Goal: Navigation & Orientation: Find specific page/section

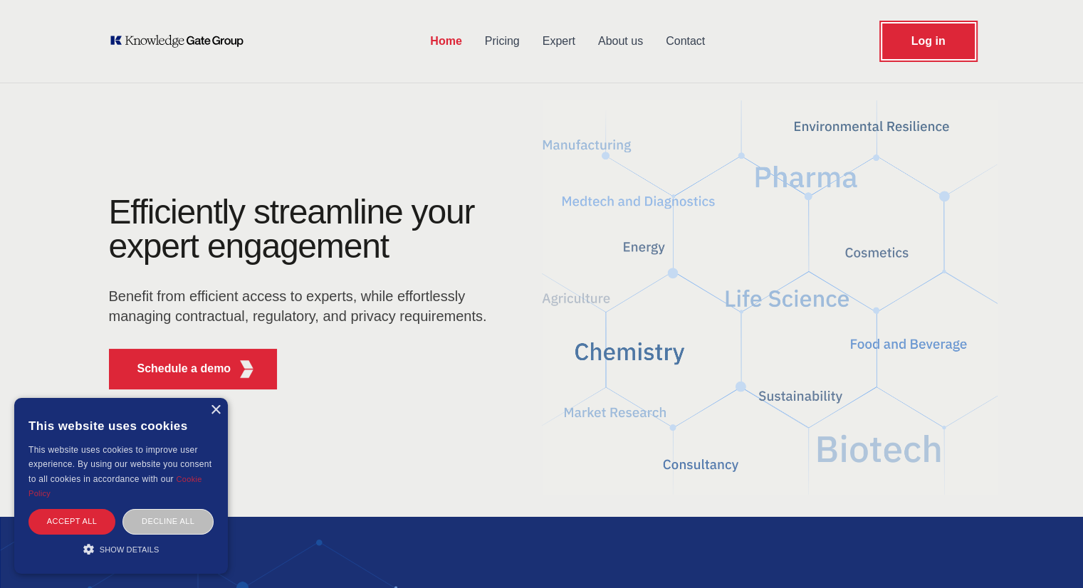
click at [917, 49] on link "Log in" at bounding box center [928, 42] width 93 height 36
click at [567, 41] on link "Expert" at bounding box center [559, 41] width 56 height 37
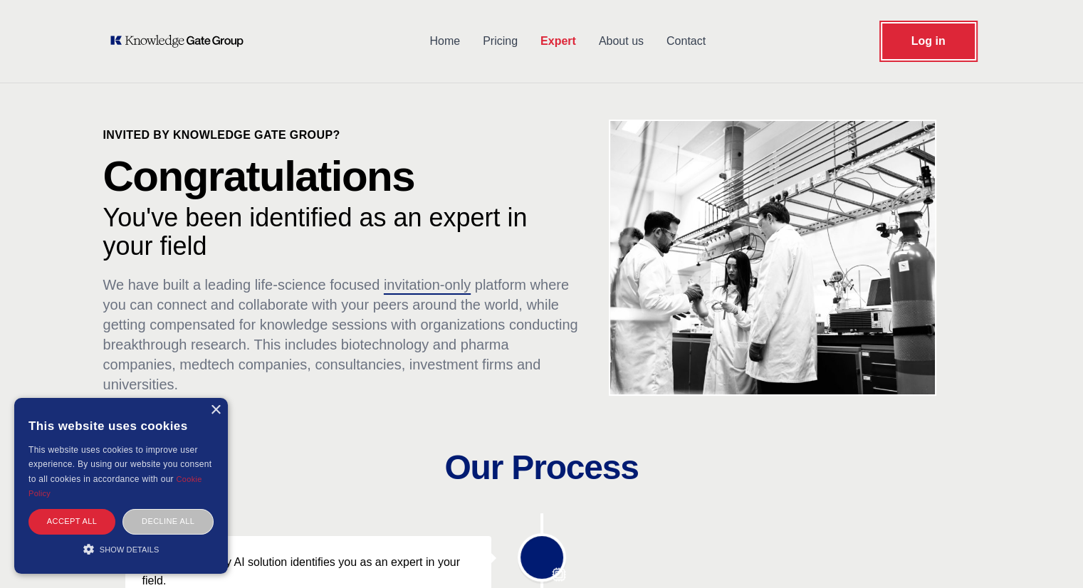
click at [955, 48] on link "Log in" at bounding box center [928, 42] width 93 height 36
